Goal: Task Accomplishment & Management: Use online tool/utility

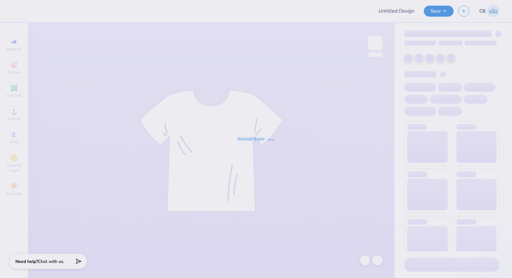
type input "Pep tanks"
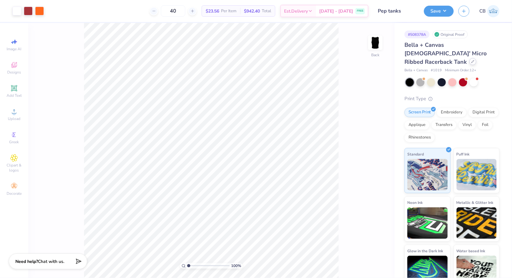
click at [472, 60] on icon at bounding box center [473, 61] width 3 height 3
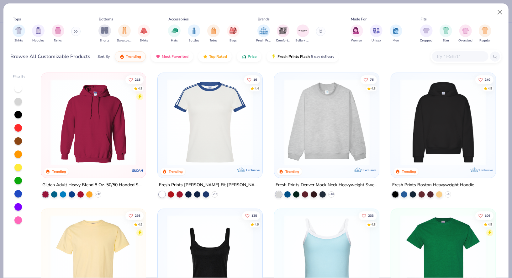
click at [437, 59] on input "text" at bounding box center [460, 56] width 48 height 7
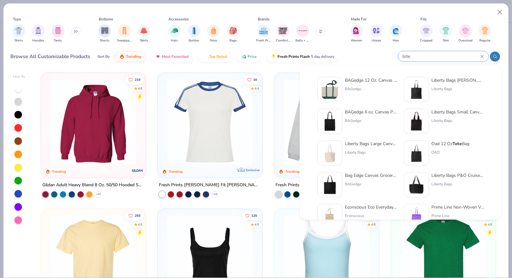
type input "tote"
click at [422, 93] on img at bounding box center [416, 89] width 19 height 19
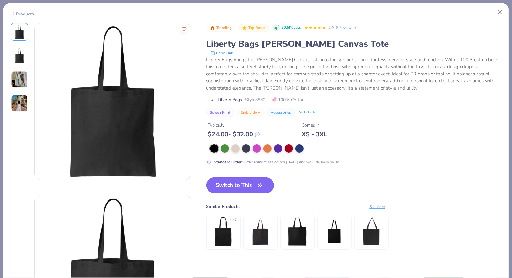
click at [238, 184] on button "Switch to This" at bounding box center [240, 185] width 68 height 16
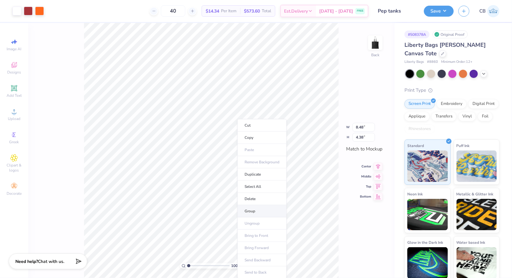
click at [249, 207] on li "Group" at bounding box center [262, 211] width 49 height 12
type input "9.26"
type input "4.79"
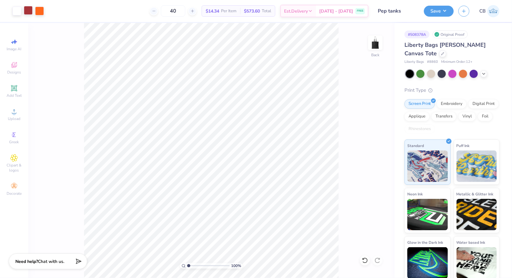
click at [29, 10] on div at bounding box center [28, 10] width 9 height 9
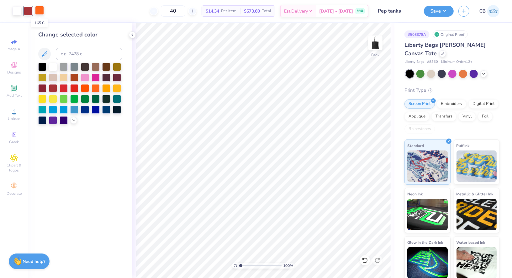
click at [39, 12] on div at bounding box center [39, 10] width 9 height 9
click at [67, 51] on input at bounding box center [89, 54] width 67 height 13
type input "1807"
click at [436, 12] on button "Save" at bounding box center [439, 10] width 30 height 11
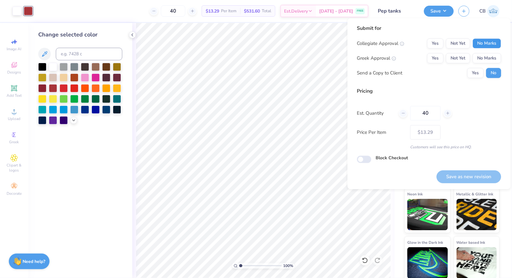
click at [479, 47] on button "No Marks" at bounding box center [487, 43] width 29 height 10
drag, startPoint x: 479, startPoint y: 51, endPoint x: 479, endPoint y: 57, distance: 6.0
click at [479, 57] on button "No Marks" at bounding box center [487, 58] width 29 height 10
click at [472, 180] on button "Save as new revision" at bounding box center [469, 176] width 65 height 13
type input "$13.29"
